Goal: Task Accomplishment & Management: Use online tool/utility

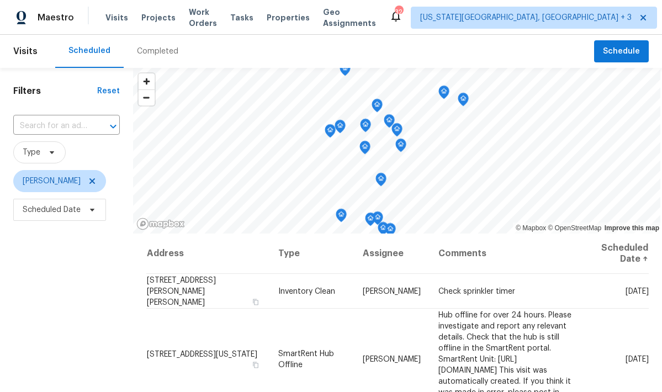
scroll to position [303, 0]
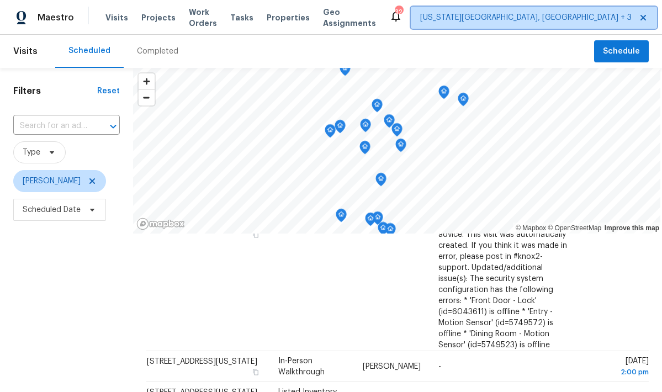
click at [469, 21] on span "[US_STATE][GEOGRAPHIC_DATA], [GEOGRAPHIC_DATA] + 3" at bounding box center [525, 17] width 211 height 11
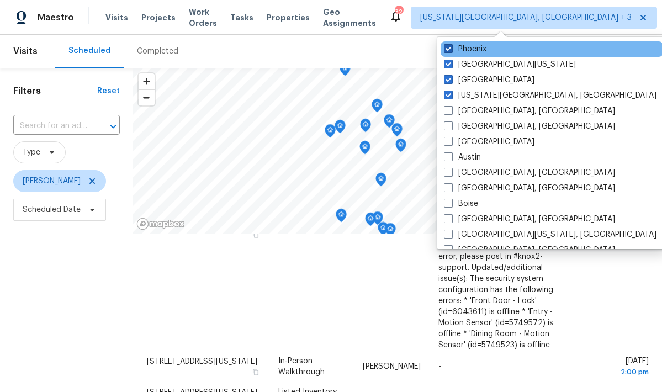
click at [466, 51] on label "Phoenix" at bounding box center [465, 49] width 42 height 11
click at [451, 51] on input "Phoenix" at bounding box center [447, 47] width 7 height 7
checkbox input "false"
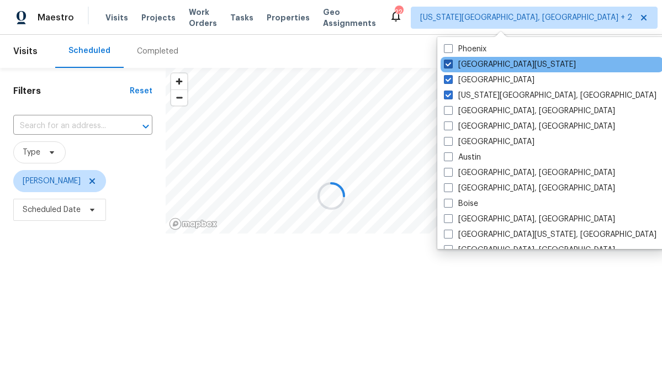
click at [467, 62] on label "Northern Colorado" at bounding box center [510, 64] width 132 height 11
click at [451, 62] on input "Northern Colorado" at bounding box center [447, 62] width 7 height 7
checkbox input "false"
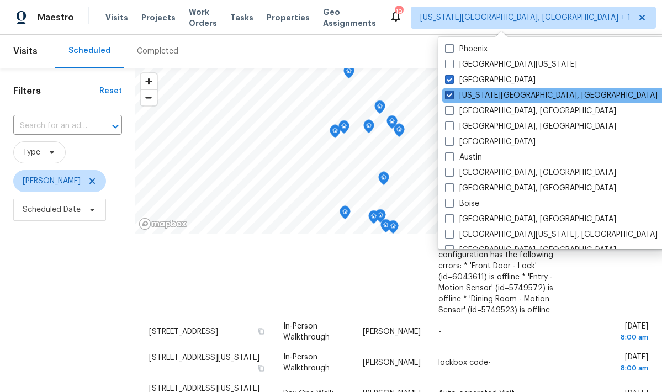
click at [464, 93] on label "Colorado Springs, CO" at bounding box center [551, 95] width 212 height 11
click at [452, 93] on input "Colorado Springs, CO" at bounding box center [448, 93] width 7 height 7
checkbox input "false"
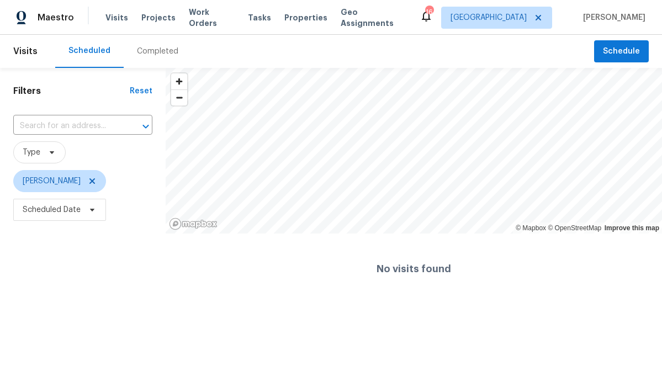
click at [99, 182] on span "[PERSON_NAME]" at bounding box center [82, 181] width 139 height 22
click at [88, 182] on icon at bounding box center [92, 181] width 9 height 9
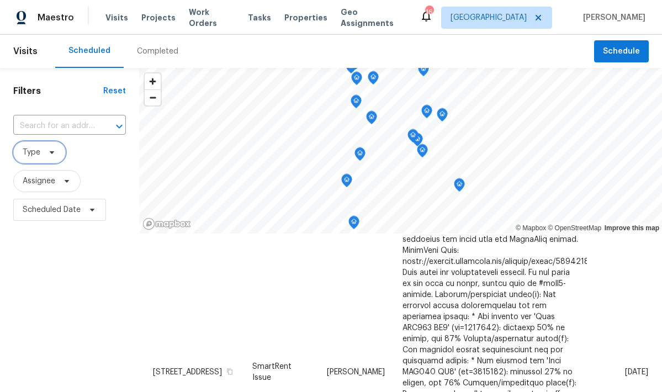
click at [42, 151] on span "Type" at bounding box center [39, 152] width 52 height 22
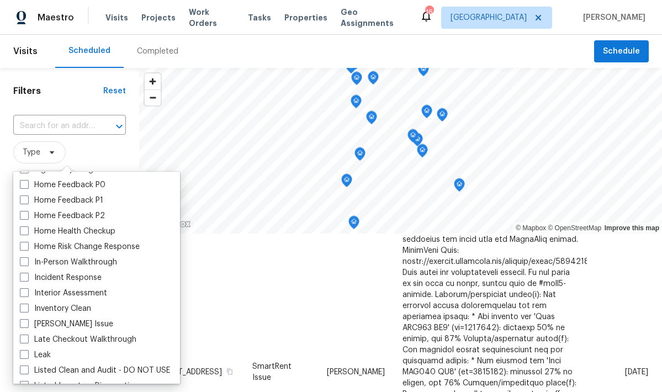
scroll to position [354, 0]
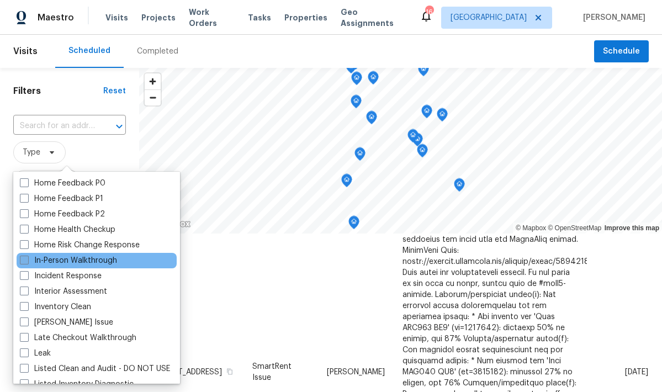
click at [80, 259] on label "In-Person Walkthrough" at bounding box center [68, 260] width 97 height 11
click at [27, 259] on input "In-Person Walkthrough" at bounding box center [23, 258] width 7 height 7
checkbox input "true"
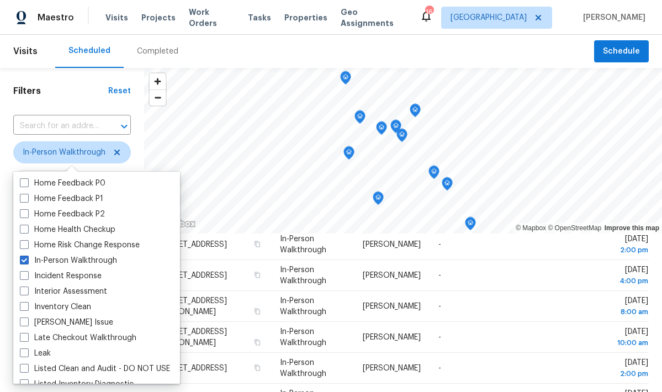
scroll to position [276, 0]
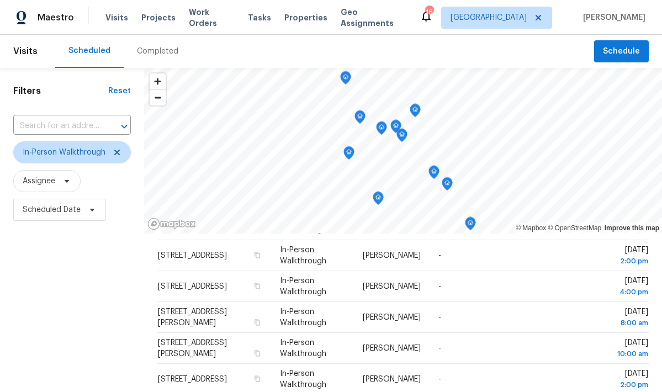
click at [305, 46] on div "Scheduled Completed" at bounding box center [324, 51] width 539 height 33
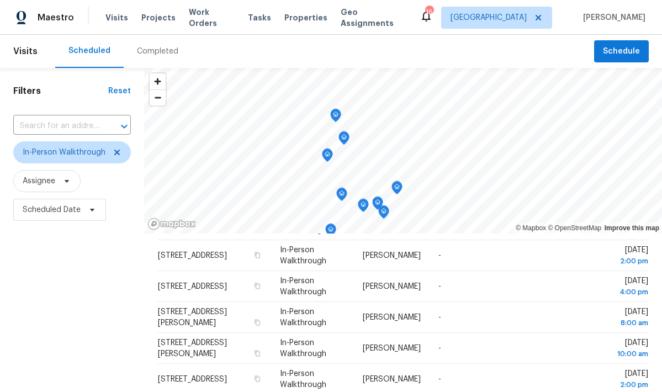
click at [334, 115] on icon "Map marker" at bounding box center [336, 115] width 10 height 13
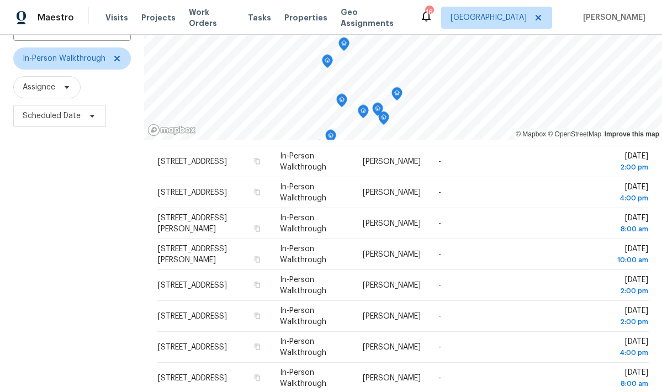
scroll to position [29, 0]
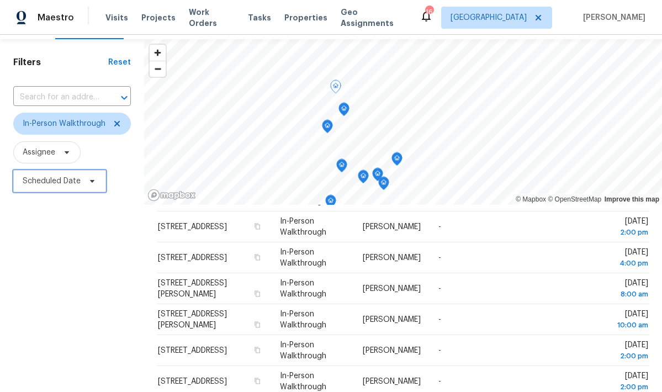
click at [69, 178] on span "Scheduled Date" at bounding box center [52, 180] width 58 height 11
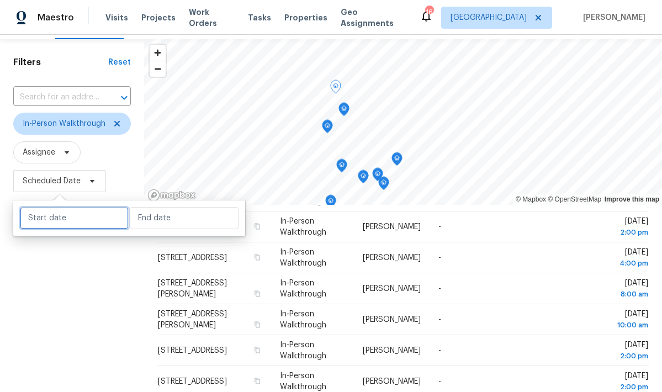
click at [80, 211] on input "text" at bounding box center [74, 218] width 109 height 22
select select "7"
select select "2025"
select select "8"
select select "2025"
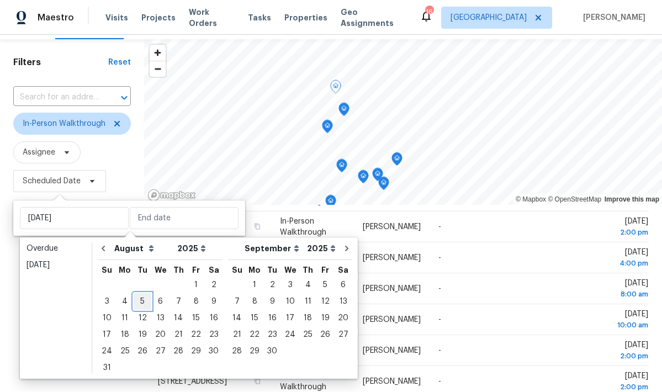
click at [140, 299] on div "5" at bounding box center [143, 301] width 18 height 15
type input "Tue, Aug 05"
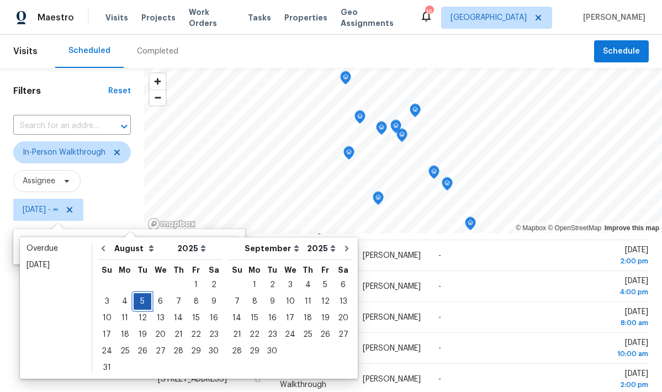
click at [140, 299] on div "5" at bounding box center [143, 301] width 18 height 15
type input "Tue, Aug 05"
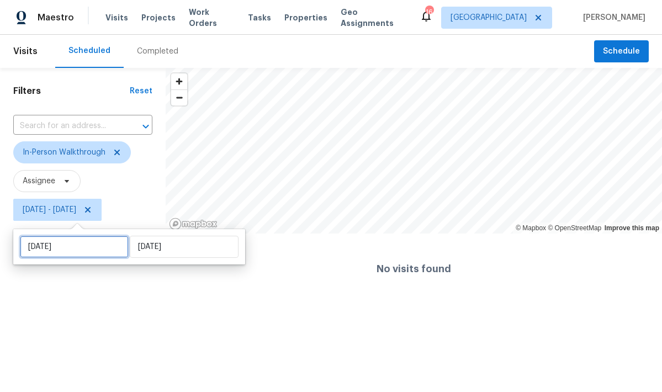
click at [100, 247] on input "Tue, Aug 05" at bounding box center [74, 247] width 109 height 22
select select "7"
select select "2025"
select select "8"
select select "2025"
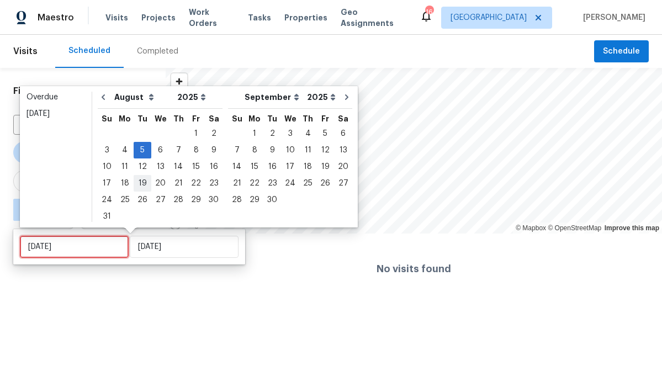
type input "Tue, Aug 26"
click at [141, 181] on div "19" at bounding box center [143, 182] width 18 height 15
type input "Tue, Aug 19"
type input "Tue, Aug 05"
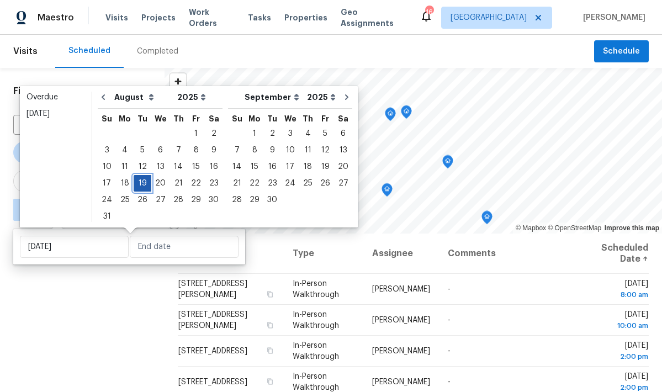
click at [141, 181] on div "19" at bounding box center [143, 182] width 18 height 15
type input "Tue, Aug 19"
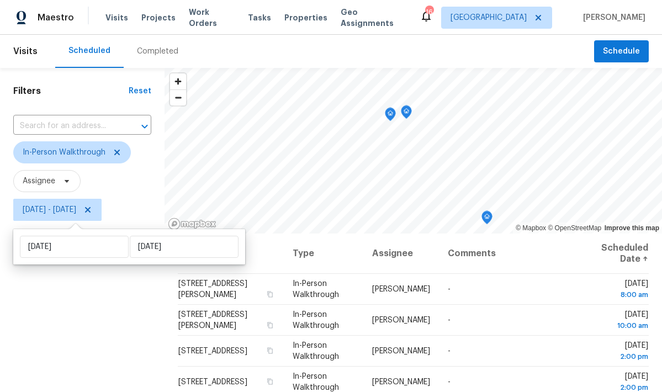
click at [115, 317] on div "Filters Reset ​ In-Person Walkthrough Assignee Tue, Aug 19 - Tue, Aug 19" at bounding box center [82, 307] width 164 height 479
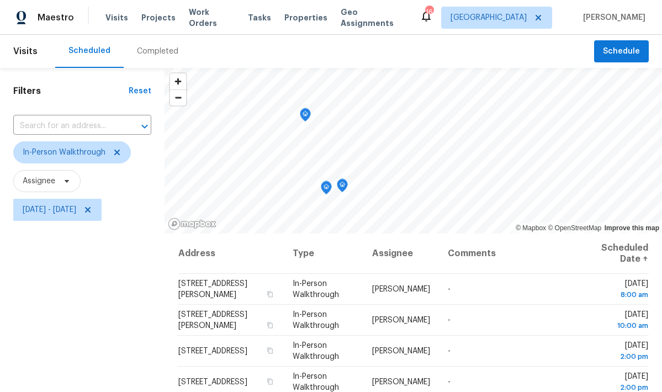
click at [305, 114] on icon "Map marker" at bounding box center [305, 115] width 1 height 2
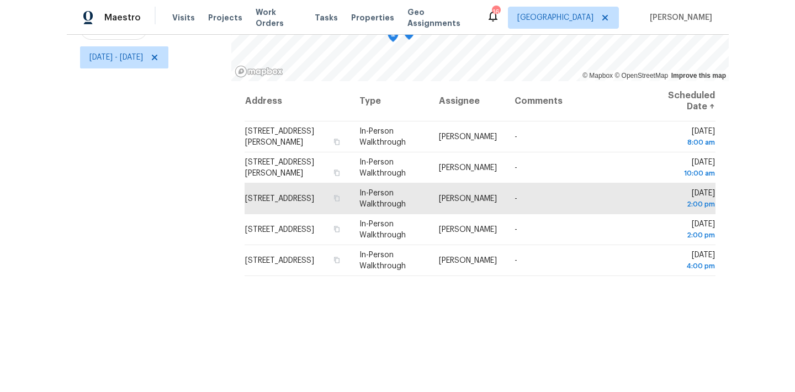
scroll to position [152, 0]
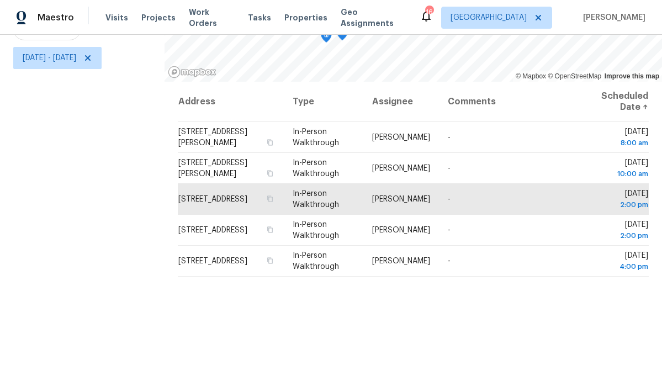
click at [107, 302] on div "Filters Reset ​ In-Person Walkthrough Assignee Tue, Aug 19 - Tue, Aug 19" at bounding box center [82, 155] width 164 height 479
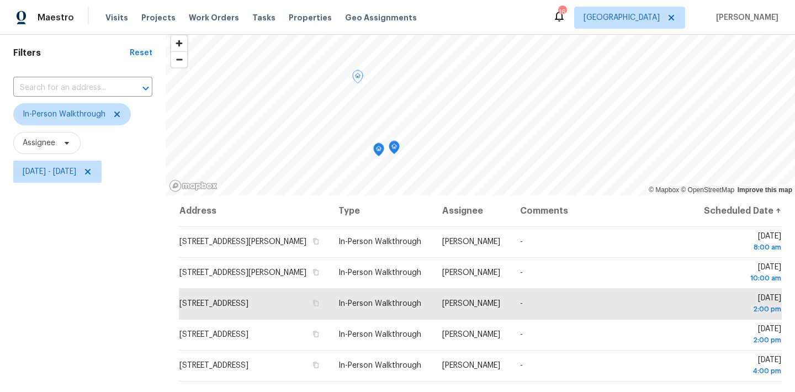
scroll to position [20, 0]
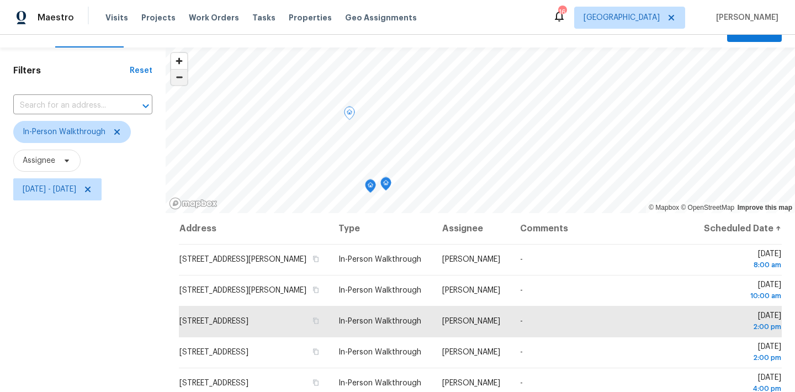
click at [185, 78] on span "Zoom out" at bounding box center [179, 77] width 16 height 15
click at [405, 100] on icon "Map marker" at bounding box center [404, 100] width 1 height 2
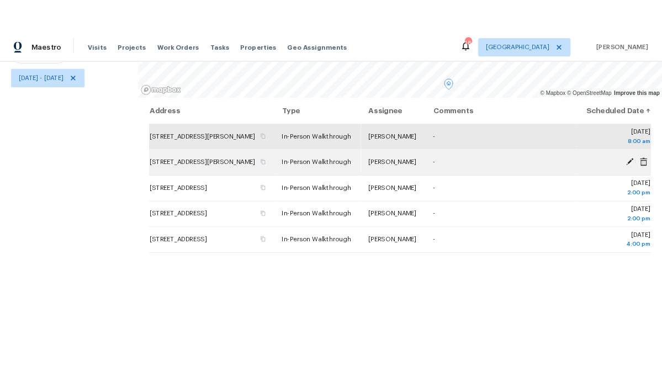
scroll to position [155, 0]
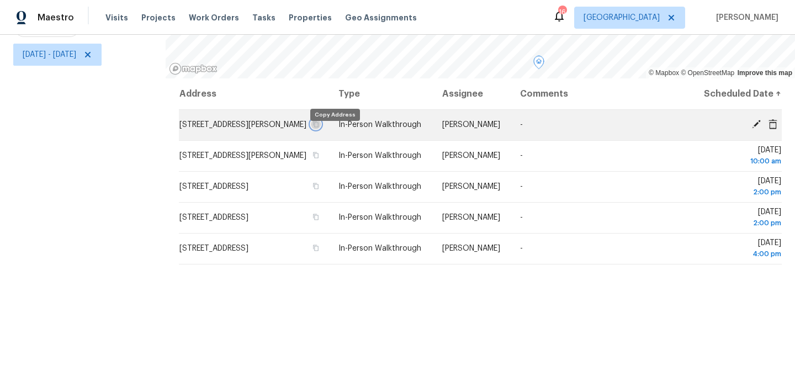
click at [319, 127] on icon "button" at bounding box center [315, 124] width 7 height 7
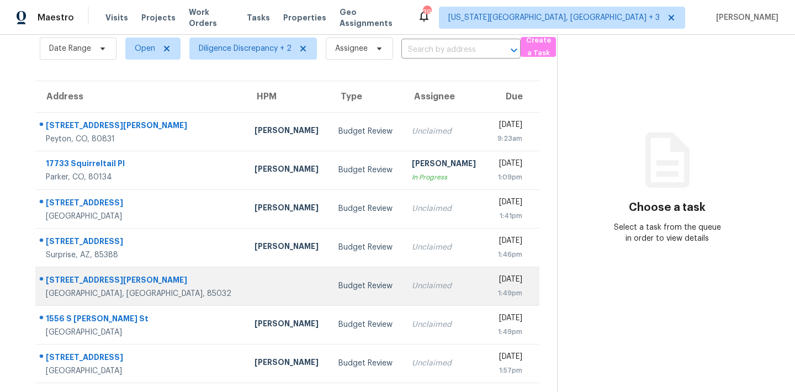
scroll to position [47, 0]
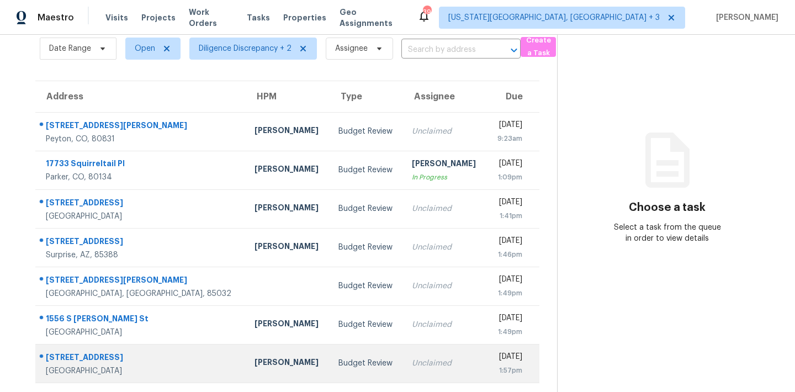
click at [496, 360] on div "[DATE]" at bounding box center [509, 358] width 26 height 14
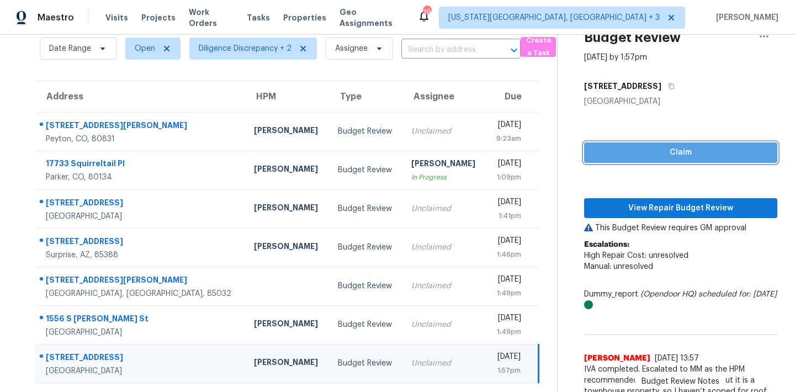
click at [661, 148] on span "Claim" at bounding box center [680, 153] width 175 height 14
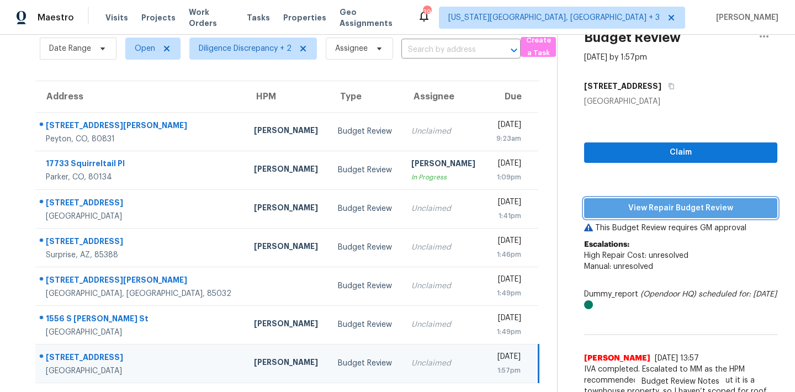
click at [649, 213] on span "View Repair Budget Review" at bounding box center [680, 208] width 175 height 14
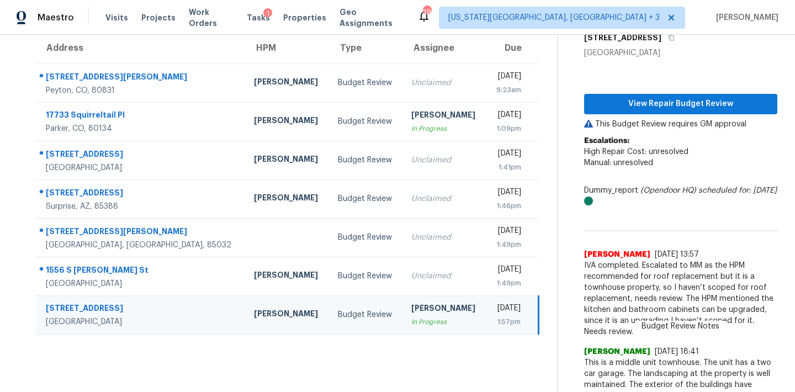
scroll to position [89, 0]
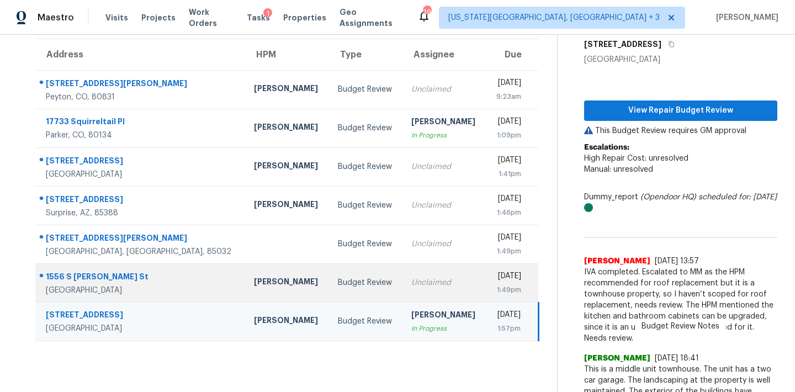
click at [495, 287] on div "1:49pm" at bounding box center [508, 289] width 26 height 11
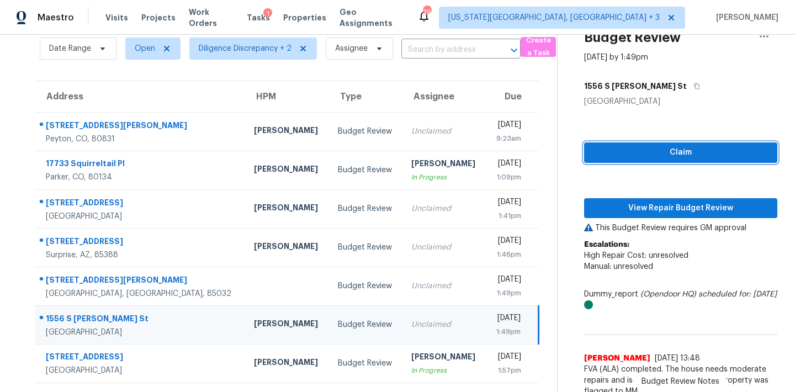
click at [661, 156] on span "Claim" at bounding box center [680, 153] width 175 height 14
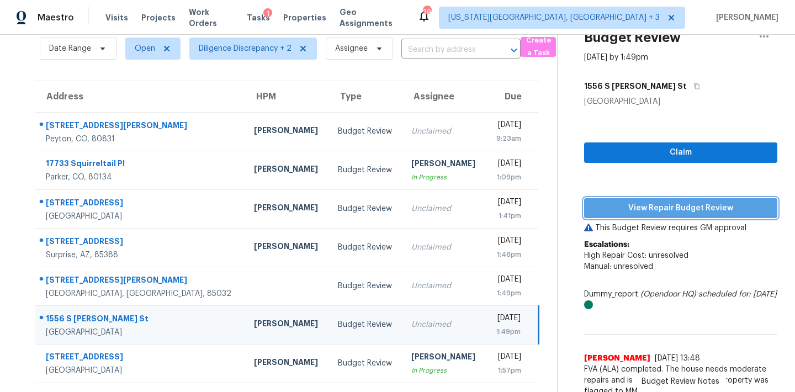
click at [661, 212] on span "View Repair Budget Review" at bounding box center [680, 208] width 175 height 14
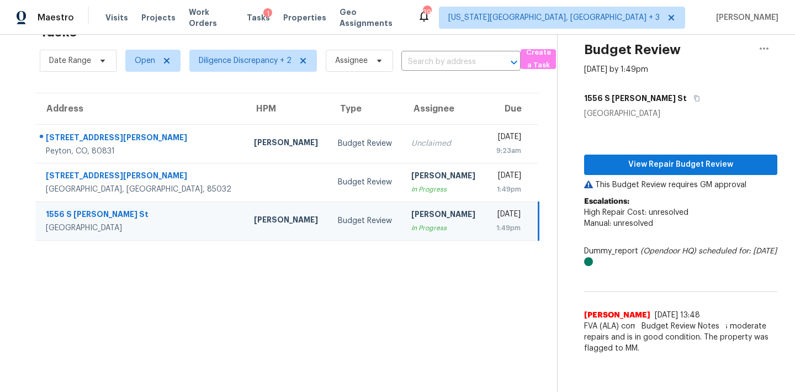
scroll to position [35, 0]
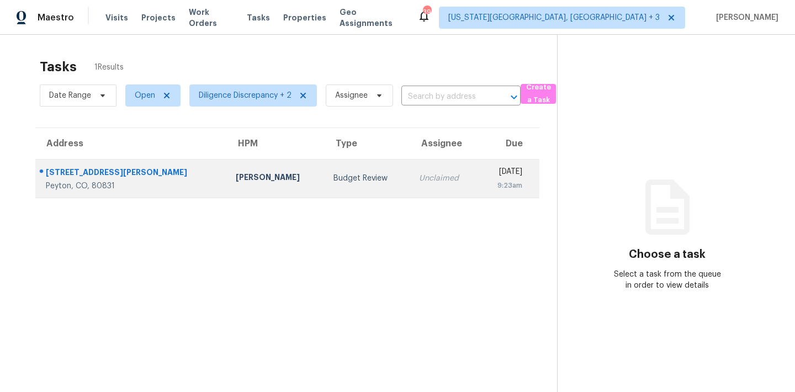
click at [487, 184] on div "9:23am" at bounding box center [504, 185] width 35 height 11
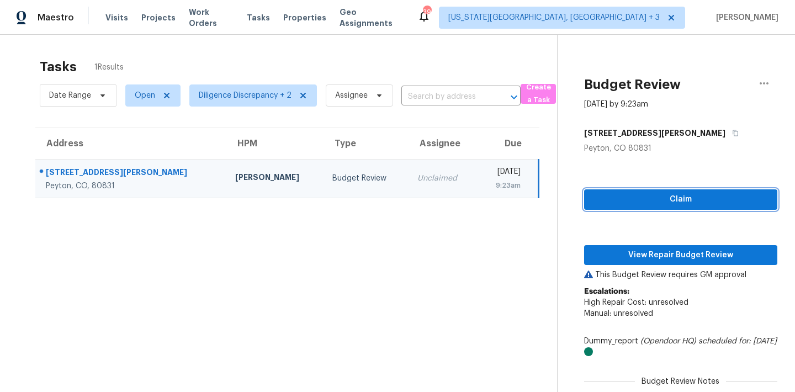
click at [626, 198] on span "Claim" at bounding box center [680, 200] width 175 height 14
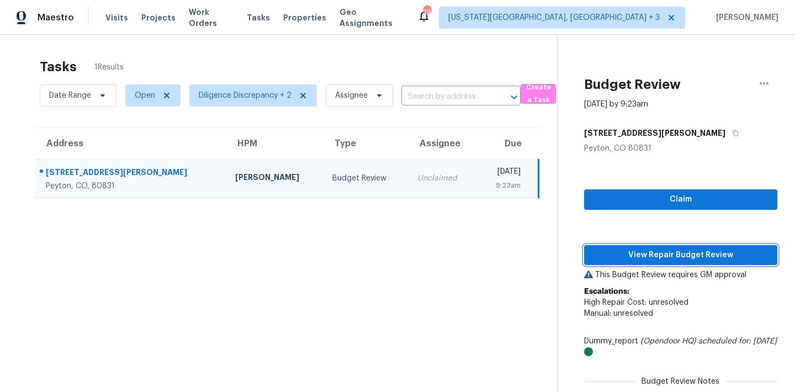
click at [633, 254] on span "View Repair Budget Review" at bounding box center [680, 255] width 175 height 14
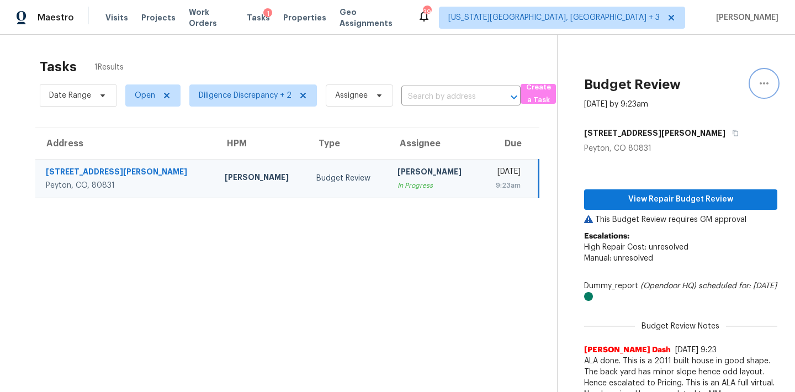
click at [768, 82] on icon "button" at bounding box center [763, 83] width 13 height 13
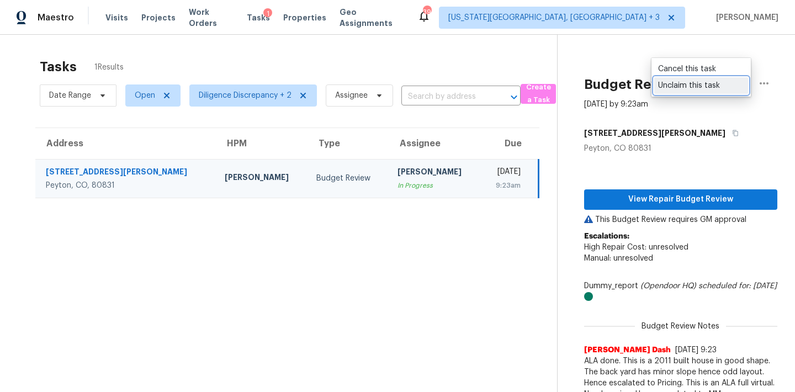
click at [733, 83] on div "Unclaim this task" at bounding box center [701, 85] width 86 height 11
